Goal: Communication & Community: Connect with others

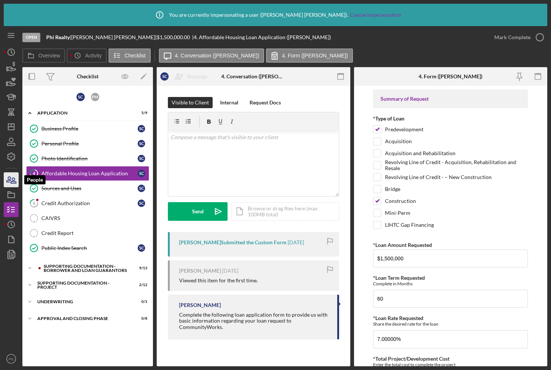
click at [12, 181] on icon "button" at bounding box center [13, 180] width 5 height 5
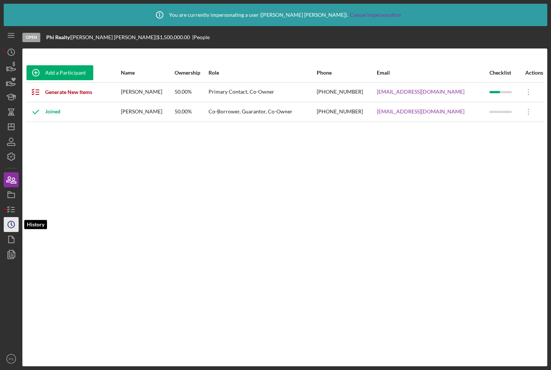
click at [16, 222] on icon "Icon/History" at bounding box center [11, 224] width 19 height 19
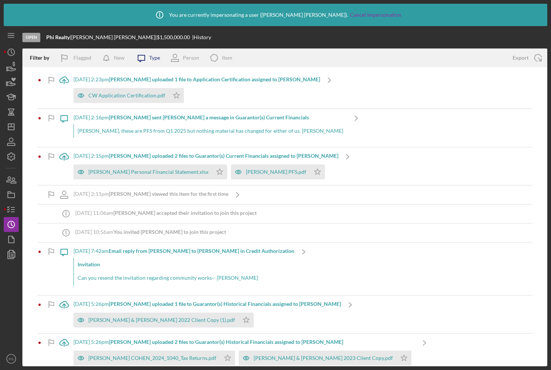
click at [150, 54] on icon "Icon/Message" at bounding box center [141, 57] width 19 height 19
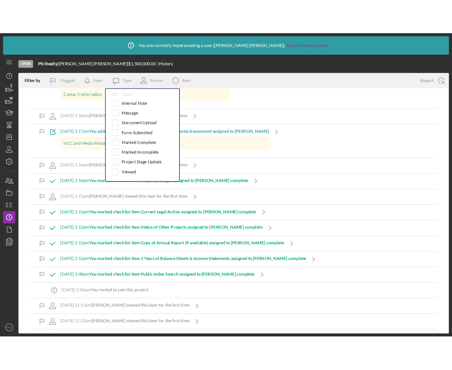
scroll to position [1908, 0]
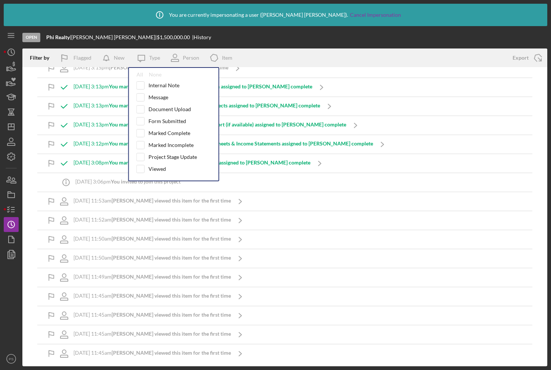
click at [363, 204] on div "[DATE] 11:53am [PERSON_NAME] viewed this item for the first time Icon/Navigate" at bounding box center [284, 201] width 495 height 19
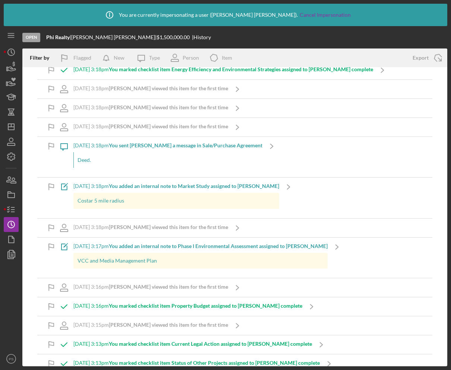
scroll to position [1734, 0]
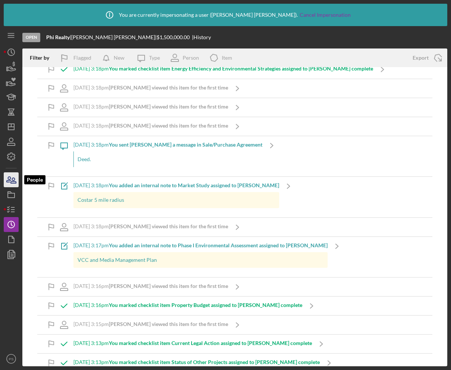
click at [14, 179] on icon "button" at bounding box center [11, 179] width 19 height 19
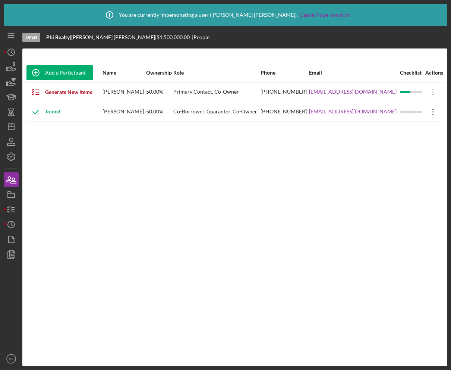
click at [432, 103] on icon "Icon/Overflow" at bounding box center [433, 112] width 19 height 19
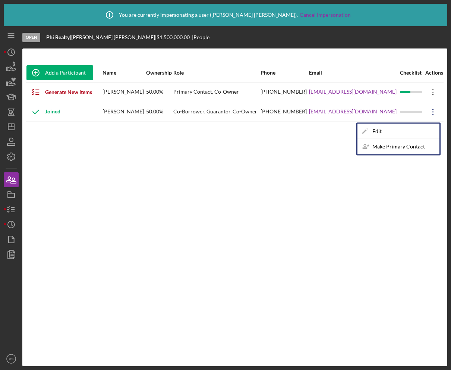
click at [430, 93] on icon "Icon/Overflow" at bounding box center [433, 92] width 19 height 19
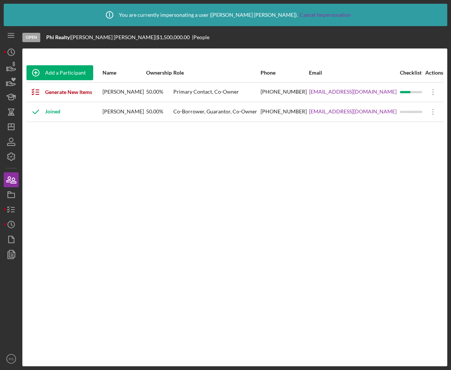
click at [373, 233] on div "Add a Participant Name Ownership Role Phone Email Checklist Actions Generate Ne…" at bounding box center [234, 207] width 425 height 288
click at [433, 95] on icon at bounding box center [433, 92] width 1 height 6
click at [313, 183] on div "Add a Participant Name Ownership Role Phone Email Checklist Actions Generate Ne…" at bounding box center [234, 207] width 425 height 288
click at [433, 95] on icon at bounding box center [433, 92] width 1 height 6
click at [154, 223] on div "Add a Participant Name Ownership Role Phone Email Checklist Actions Generate Ne…" at bounding box center [234, 207] width 425 height 288
